Goal: Check status

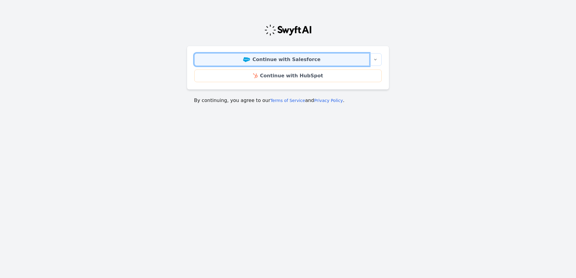
click at [316, 61] on link "Continue with Salesforce" at bounding box center [281, 59] width 175 height 13
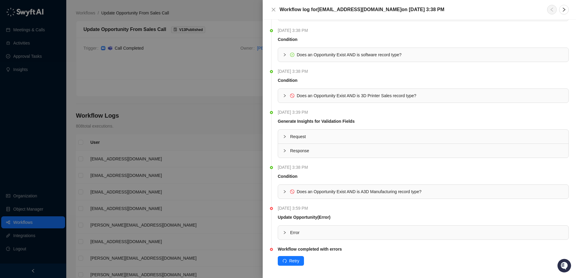
scroll to position [42, 0]
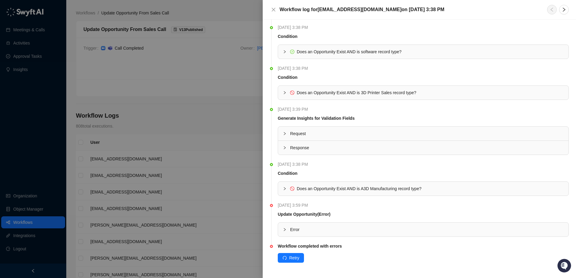
click at [284, 231] on icon "collapsed" at bounding box center [285, 230] width 4 height 4
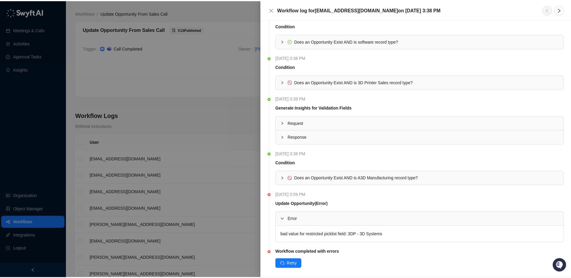
scroll to position [58, 0]
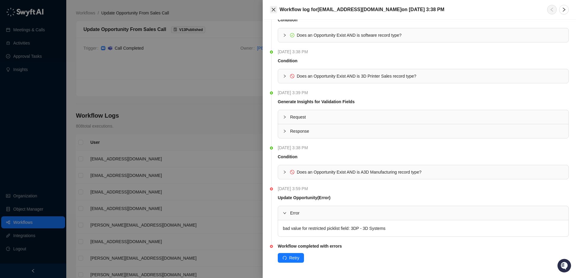
click at [272, 10] on icon "close" at bounding box center [273, 9] width 5 height 5
